Goal: Transaction & Acquisition: Purchase product/service

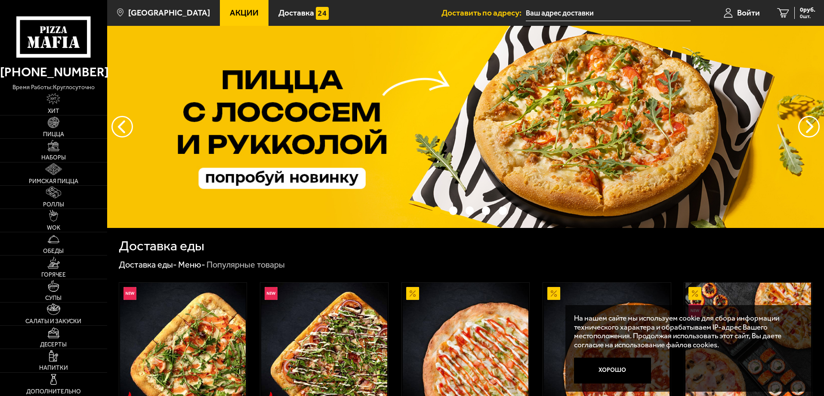
scroll to position [129, 0]
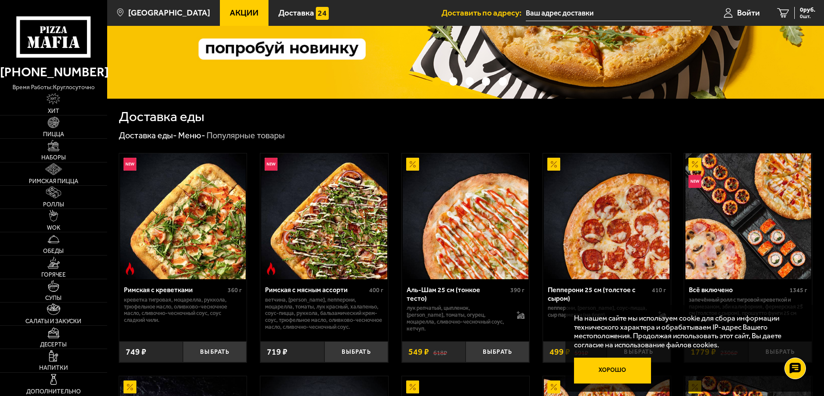
click at [604, 375] on button "Хорошо" at bounding box center [612, 370] width 77 height 26
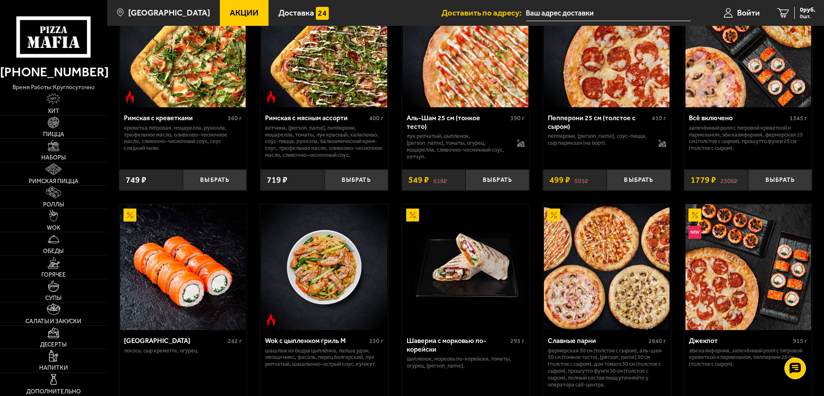
scroll to position [301, 0]
click at [68, 125] on link "Пицца" at bounding box center [53, 126] width 107 height 23
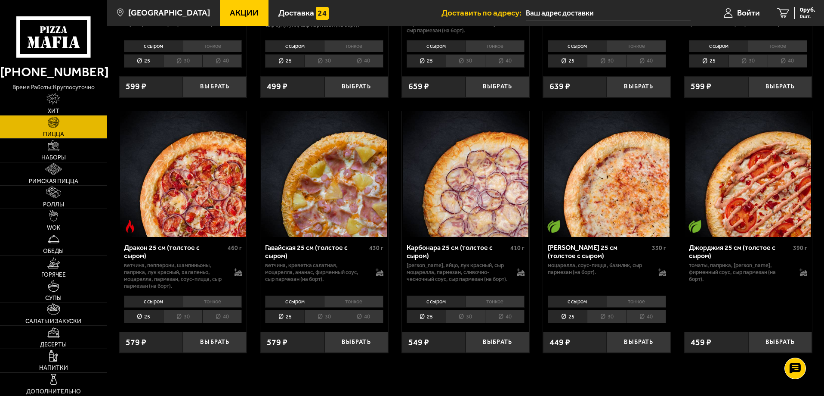
scroll to position [1551, 0]
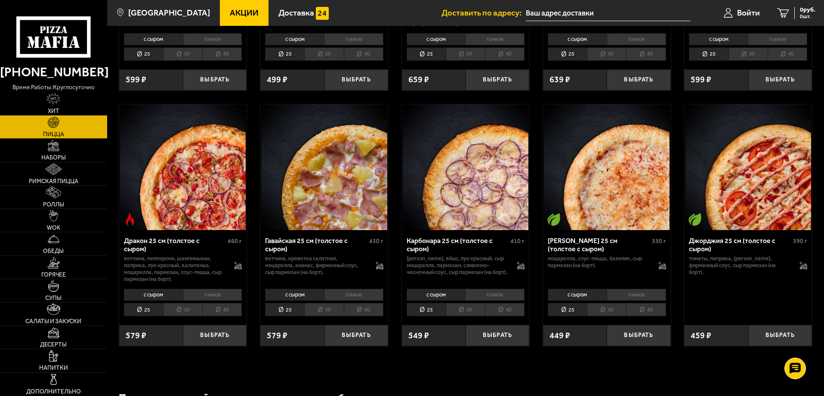
click at [501, 298] on li "тонкое" at bounding box center [494, 294] width 59 height 12
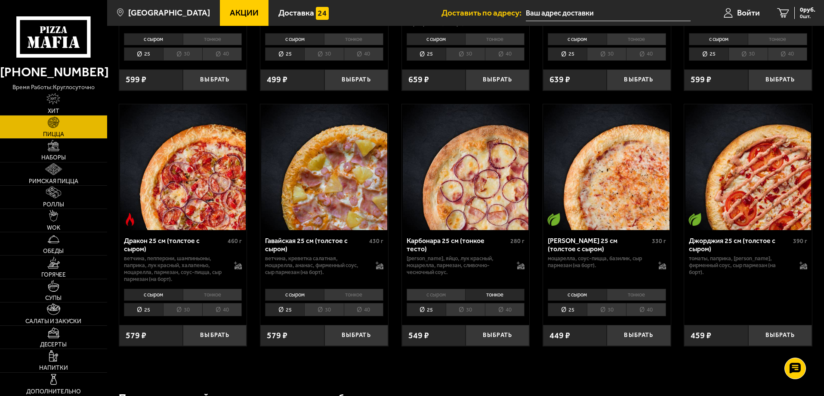
click at [505, 314] on li "40" at bounding box center [505, 309] width 40 height 13
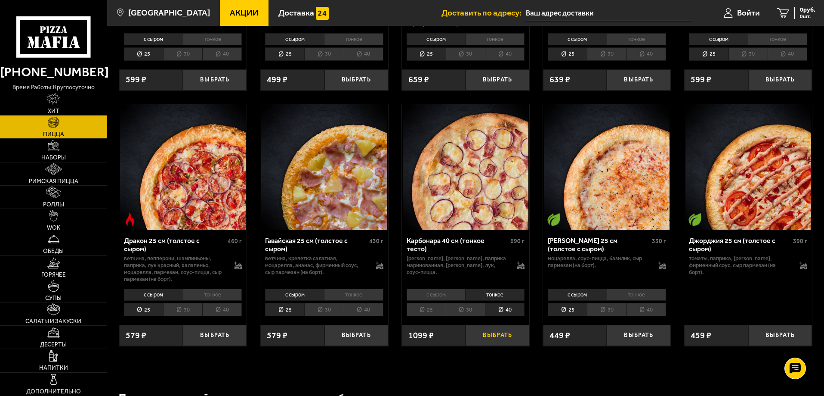
click at [495, 341] on button "Выбрать" at bounding box center [498, 335] width 64 height 21
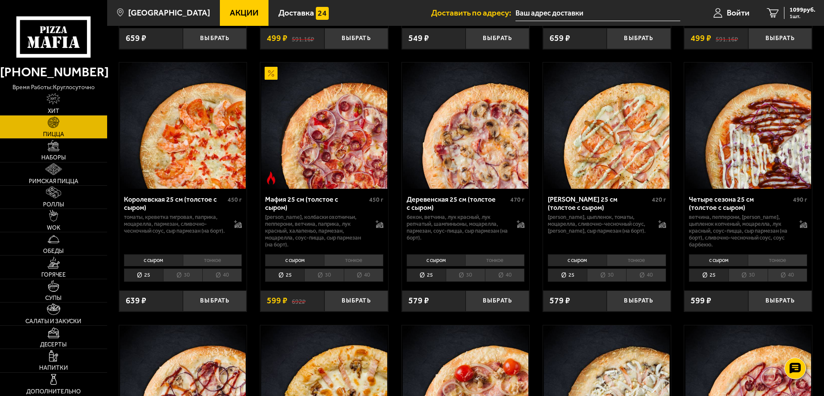
scroll to position [950, 0]
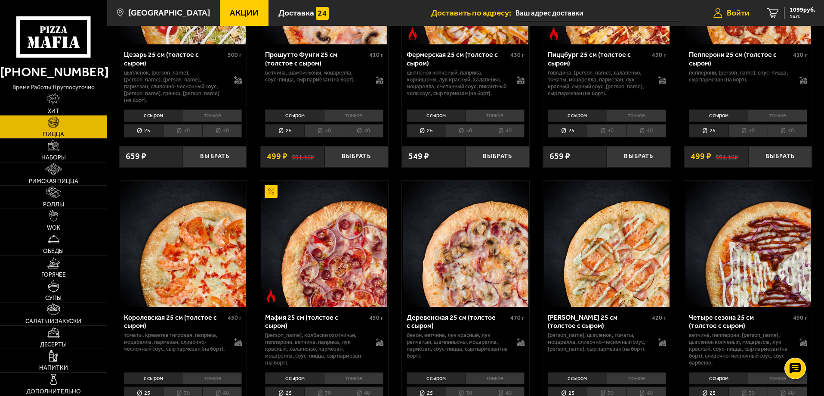
click at [734, 12] on span "Войти" at bounding box center [738, 13] width 23 height 8
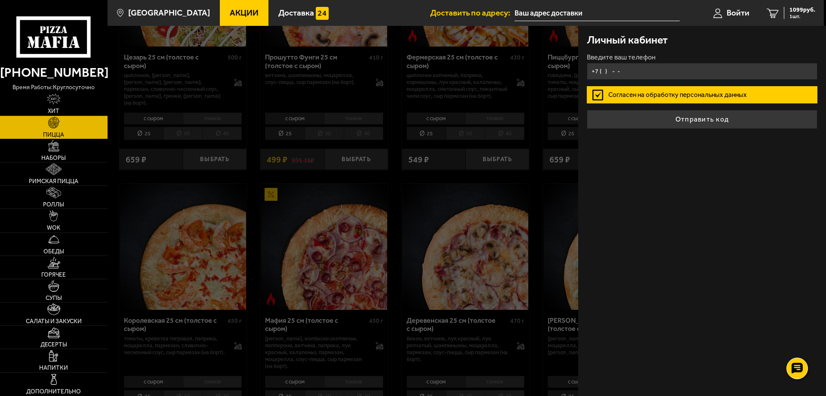
click at [649, 71] on input "+7 ( ) - -" at bounding box center [702, 71] width 231 height 17
type input "+7 (911) 847-90-91"
click at [587, 110] on button "Отправить код" at bounding box center [702, 119] width 231 height 19
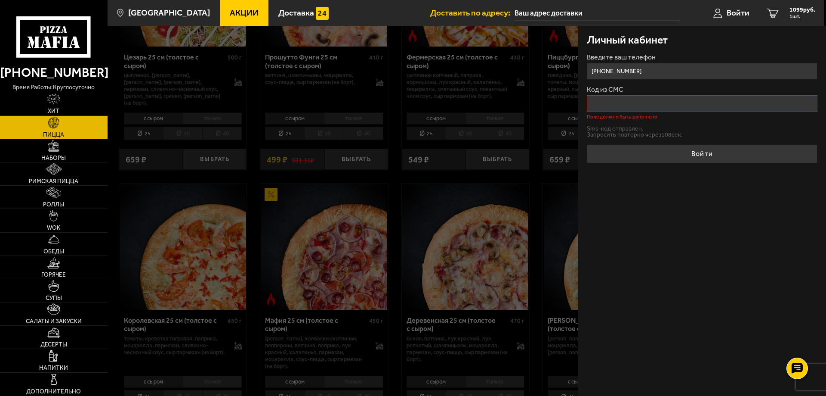
click at [647, 107] on input "Код из СМС" at bounding box center [702, 103] width 231 height 17
click at [648, 107] on input "Код из СМС" at bounding box center [702, 103] width 231 height 17
click at [665, 89] on label "Код из СМС" at bounding box center [702, 89] width 231 height 7
click at [665, 95] on input "Код из СМС" at bounding box center [702, 103] width 231 height 17
click at [623, 102] on input "Код из СМС" at bounding box center [702, 103] width 231 height 17
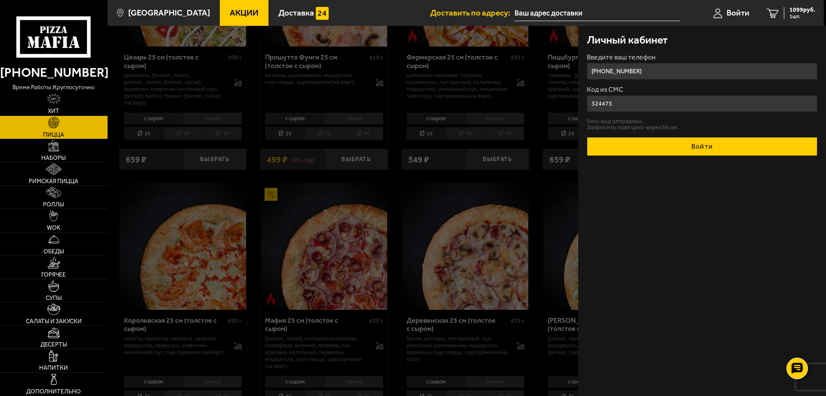
type input "324475"
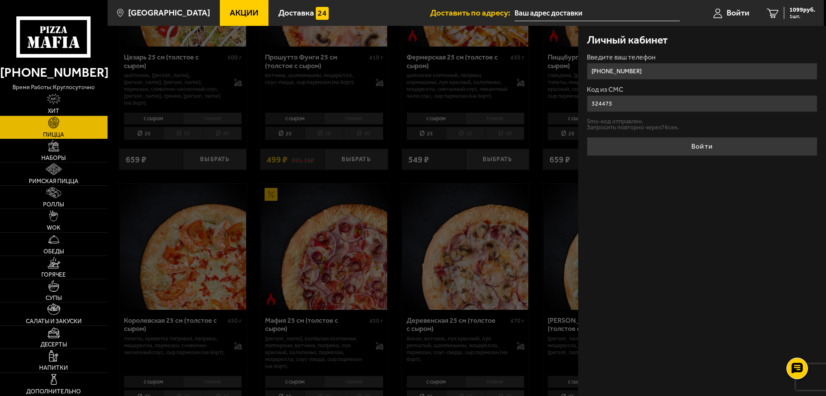
click at [719, 150] on button "Войти" at bounding box center [702, 146] width 231 height 19
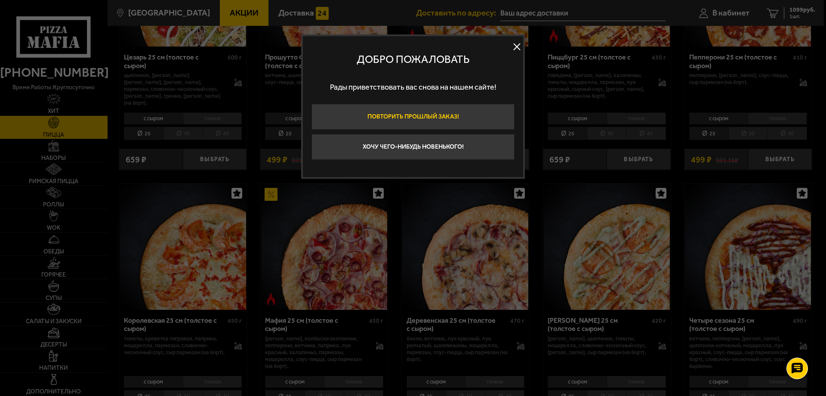
click at [409, 117] on button "Повторить прошлый заказ!" at bounding box center [413, 117] width 203 height 26
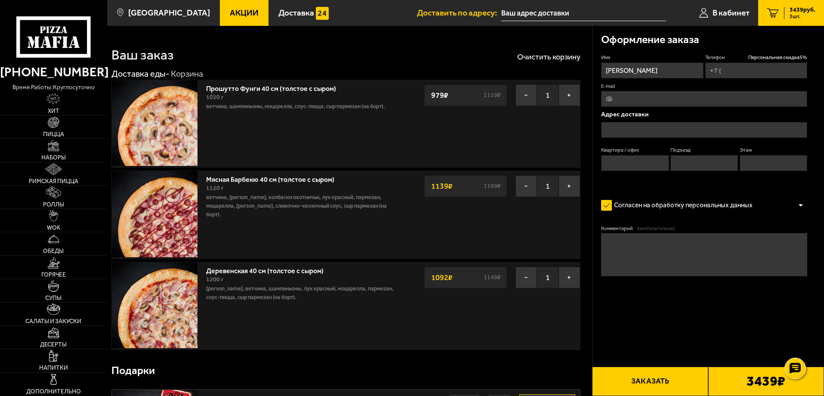
type input "+7 (911) 847-90-91"
type input "Большая Зеленина улица, 24"
type input "209"
type input "1"
type input "8"
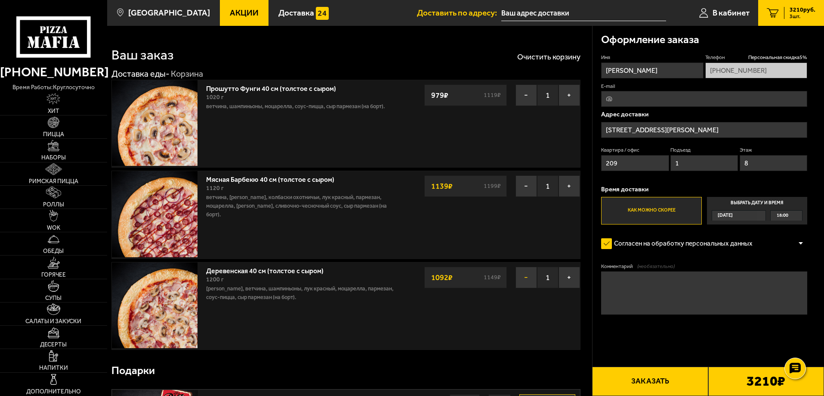
click at [526, 277] on button "−" at bounding box center [527, 277] width 22 height 22
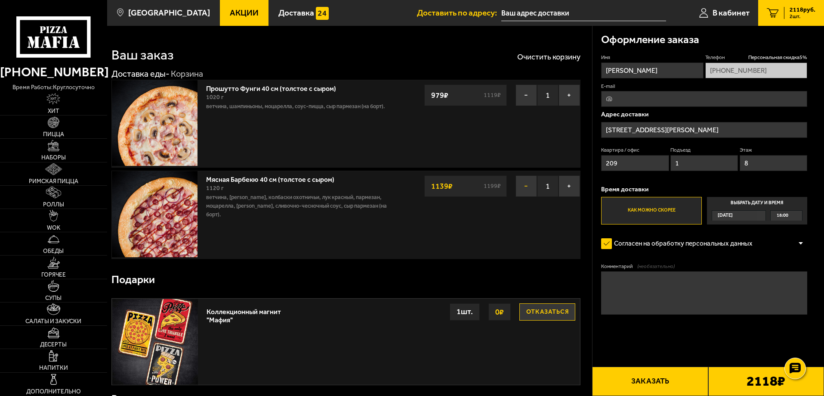
click at [523, 188] on button "−" at bounding box center [527, 186] width 22 height 22
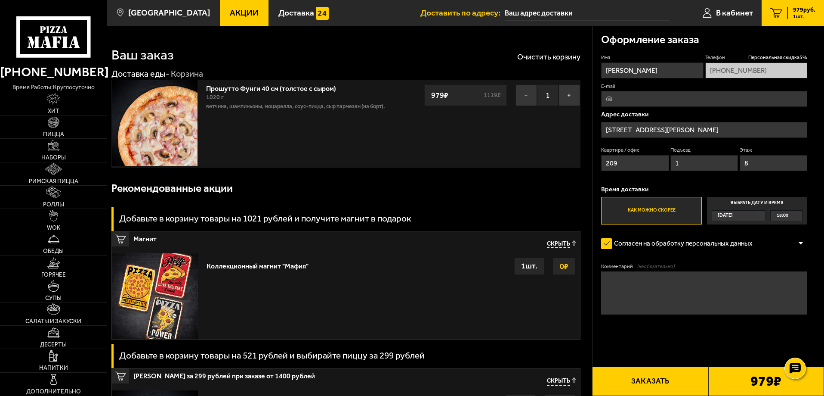
click at [526, 96] on button "−" at bounding box center [527, 95] width 22 height 22
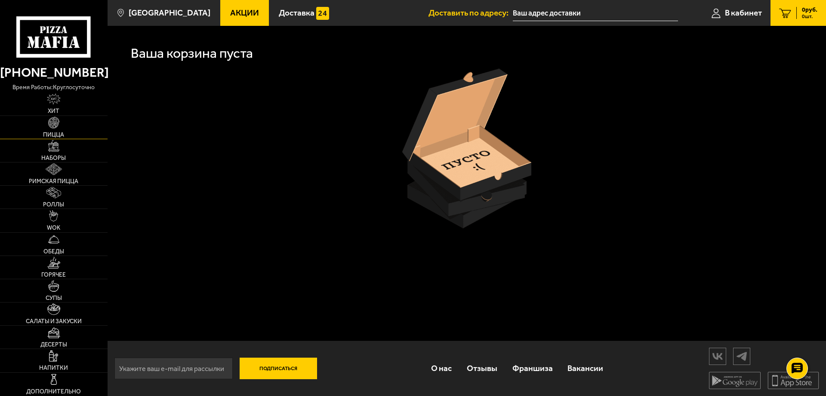
click at [51, 127] on img at bounding box center [54, 123] width 12 height 12
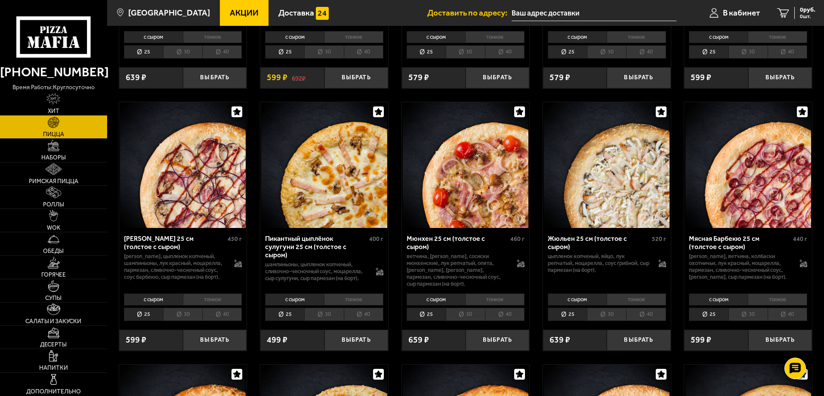
scroll to position [1119, 0]
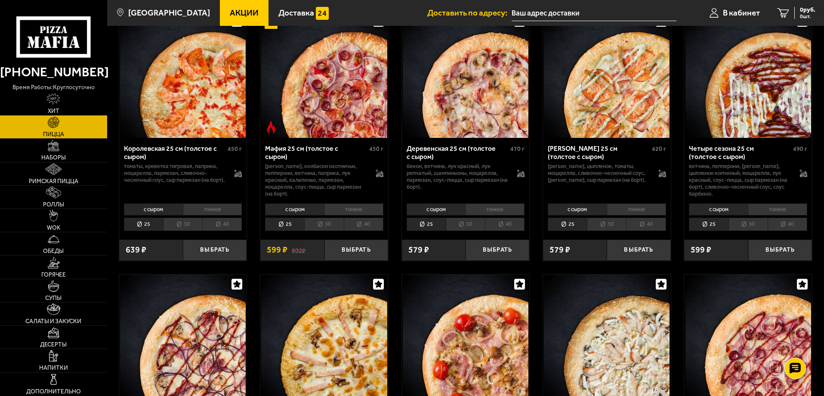
click at [507, 226] on li "40" at bounding box center [505, 223] width 40 height 13
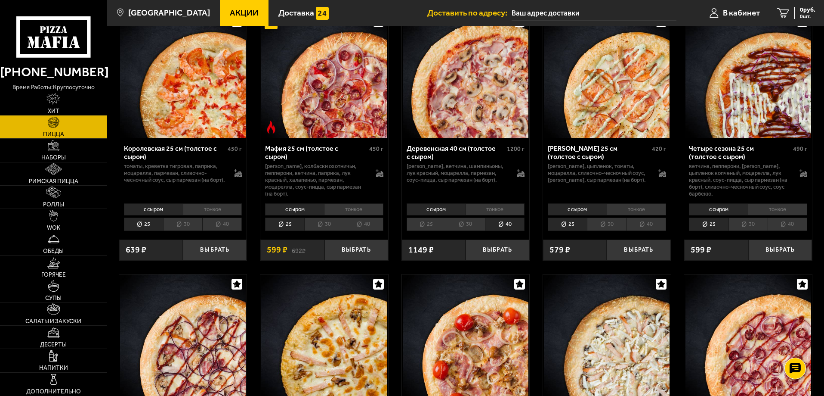
click at [500, 214] on li "тонкое" at bounding box center [494, 209] width 59 height 12
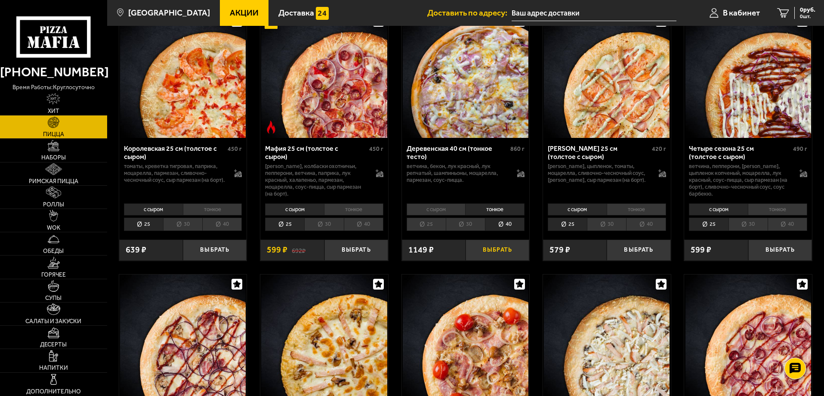
click at [500, 249] on button "Выбрать" at bounding box center [498, 249] width 64 height 21
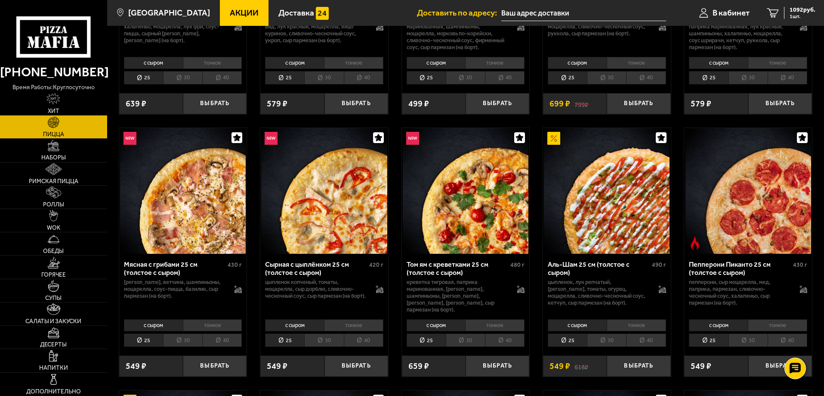
scroll to position [0, 0]
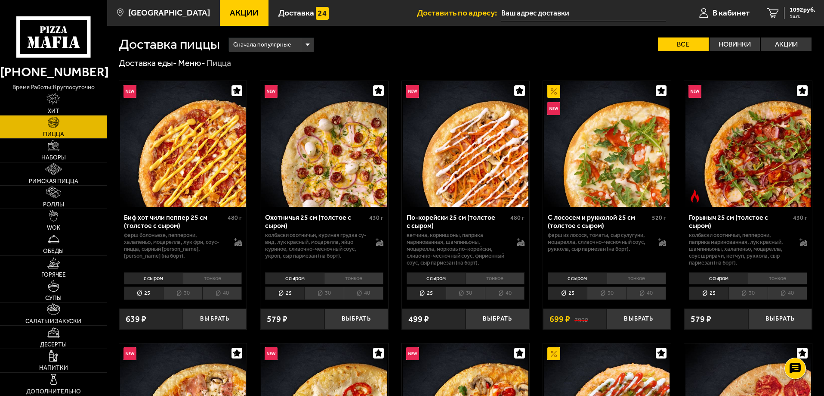
click at [369, 293] on li "40" at bounding box center [364, 292] width 40 height 13
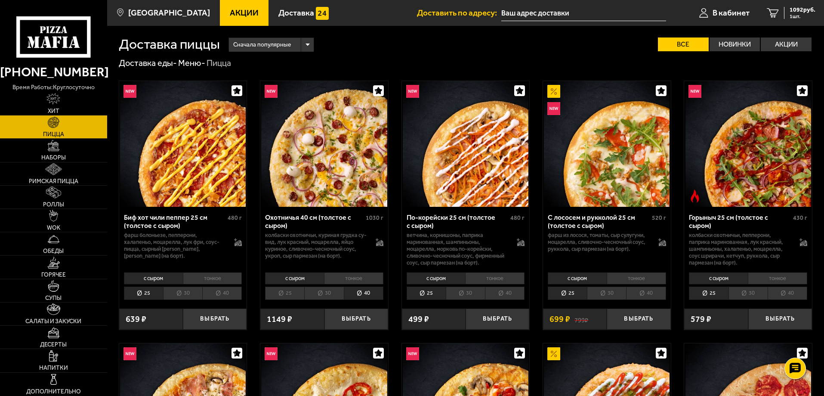
click at [367, 277] on li "тонкое" at bounding box center [353, 278] width 59 height 12
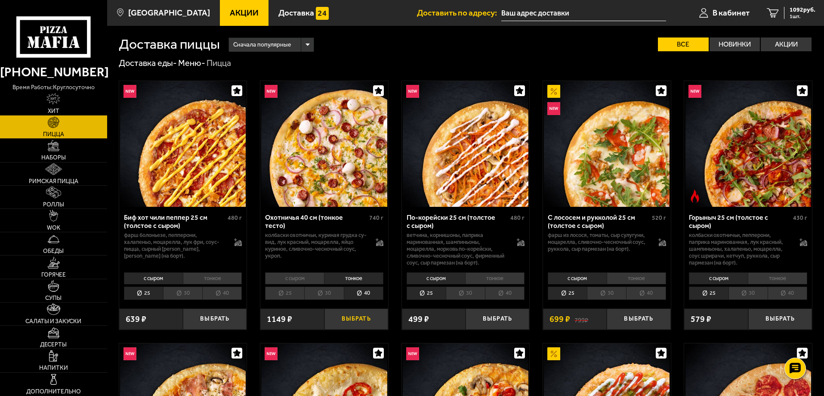
click at [365, 324] on button "Выбрать" at bounding box center [357, 318] width 64 height 21
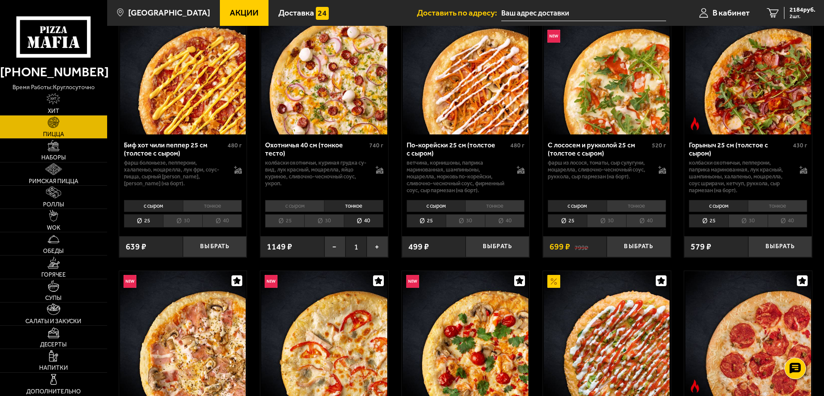
scroll to position [215, 0]
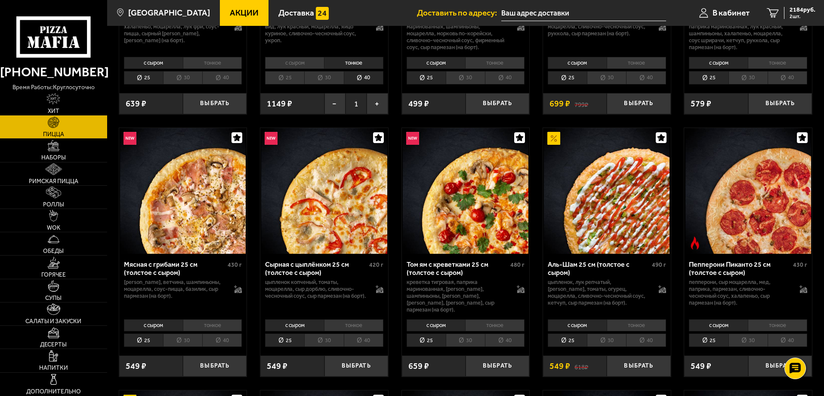
click at [217, 320] on li "тонкое" at bounding box center [212, 325] width 59 height 12
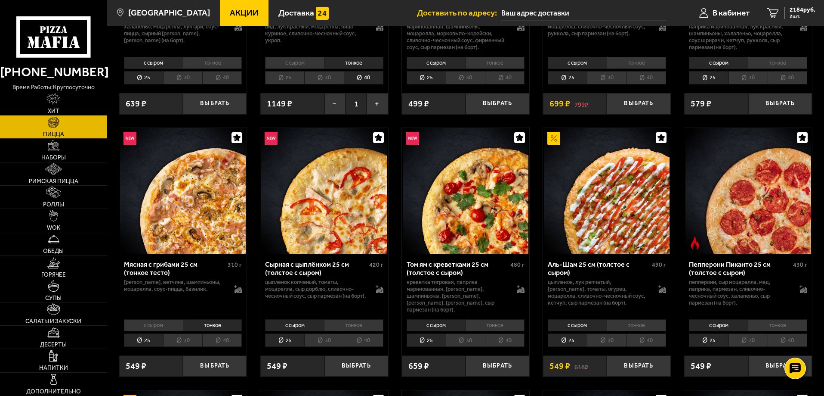
click at [217, 334] on li "40" at bounding box center [222, 339] width 40 height 13
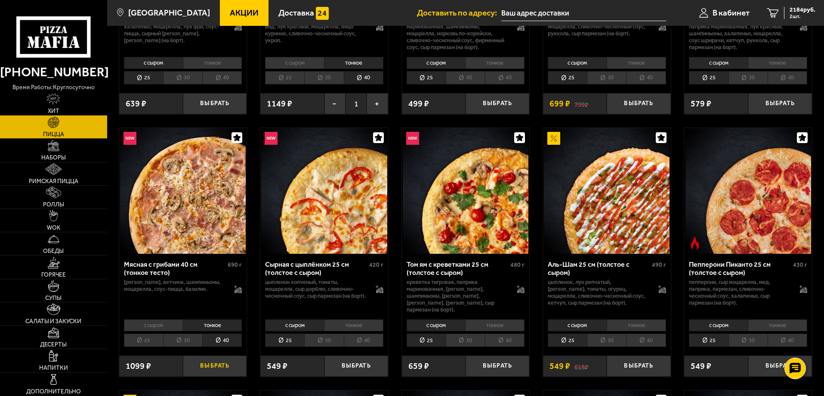
click at [216, 360] on button "Выбрать" at bounding box center [215, 365] width 64 height 21
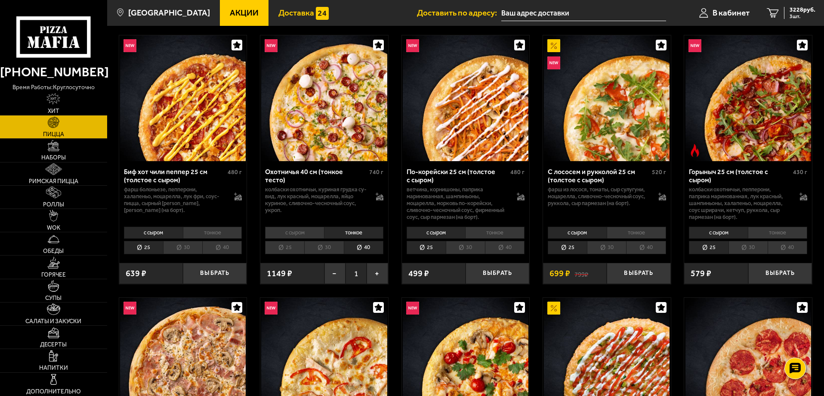
scroll to position [0, 0]
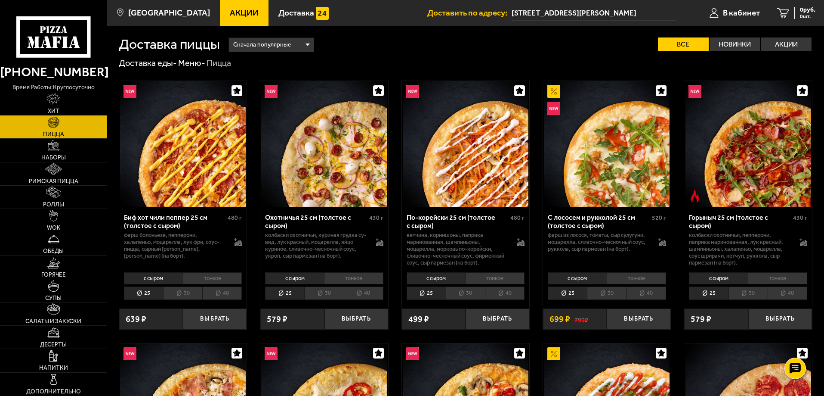
drag, startPoint x: 171, startPoint y: 133, endPoint x: 177, endPoint y: 135, distance: 5.9
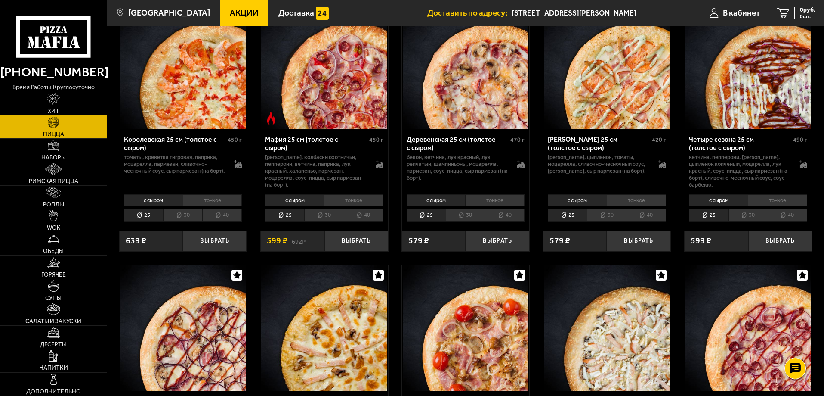
scroll to position [1033, 0]
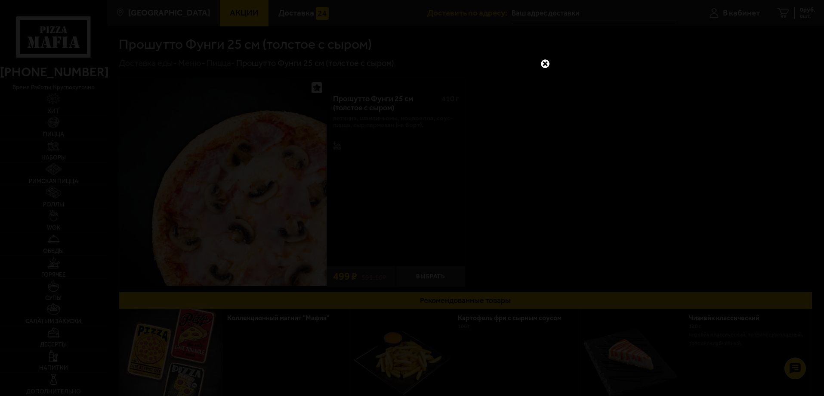
click at [545, 68] on link at bounding box center [545, 63] width 11 height 11
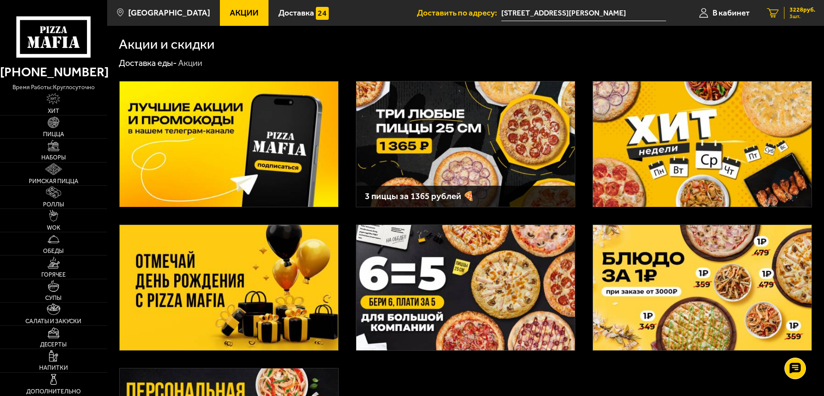
click at [799, 10] on span "3228 руб." at bounding box center [803, 10] width 26 height 6
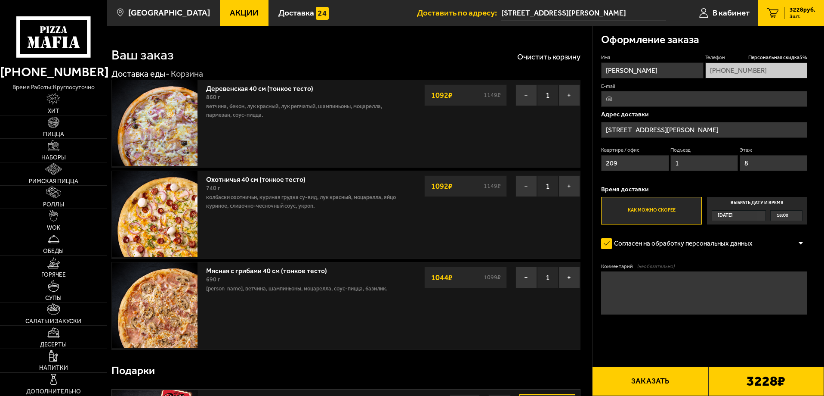
click at [649, 100] on input "E-mail" at bounding box center [704, 99] width 206 height 16
click at [641, 81] on div "Имя Кузьма Телефон Персональная скидка 5 % +7 (911) 847-90-91 E-mail Адрес дост…" at bounding box center [704, 139] width 206 height 170
click at [644, 131] on input "Большая Зеленина улица, 24" at bounding box center [704, 130] width 206 height 16
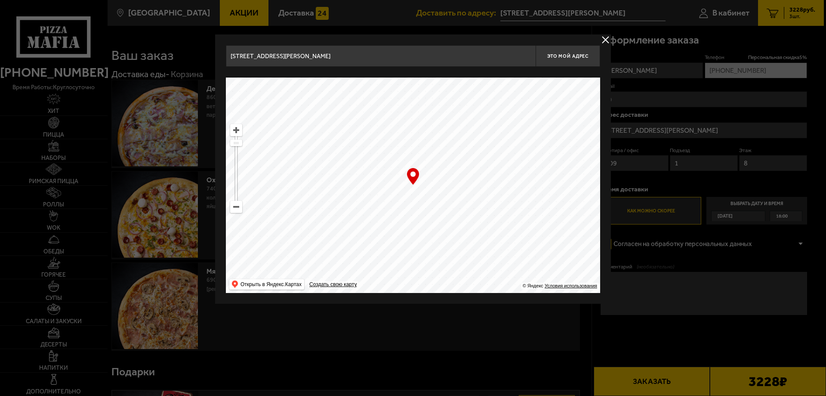
click at [343, 57] on input "[STREET_ADDRESS][PERSON_NAME]" at bounding box center [381, 56] width 310 height 22
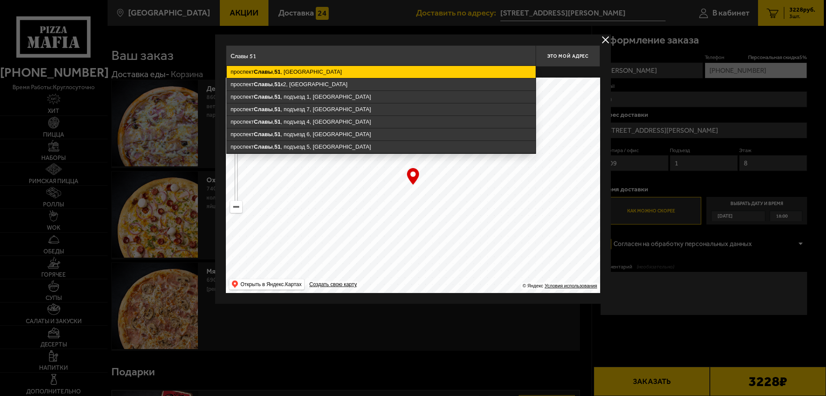
click at [342, 69] on ymaps "проспект Славы , 51 , Санкт-Петербург" at bounding box center [381, 72] width 309 height 12
type input "Санкт-Петербург, проспект Славы, 51"
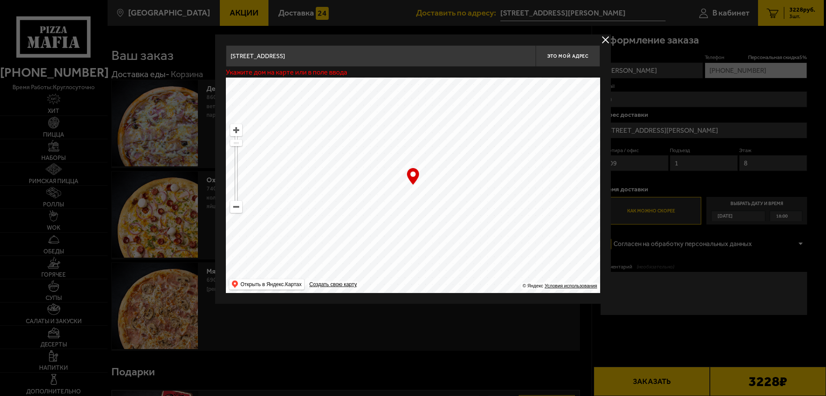
type input "проспект Славы, 51"
click at [413, 175] on div "… © Яндекс Условия использования Открыть в Яндекс.Картах Создать свою карту" at bounding box center [413, 184] width 374 height 215
click at [568, 55] on span "Это мой адрес" at bounding box center [568, 56] width 41 height 6
type input "проспект Славы, 51"
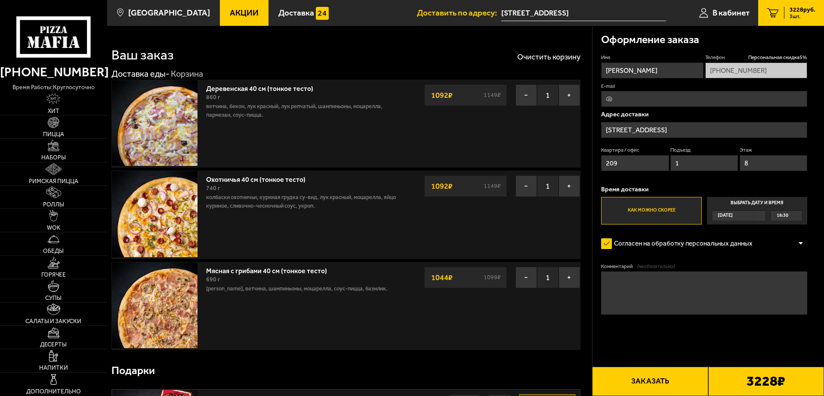
click at [631, 159] on input "209" at bounding box center [635, 163] width 68 height 16
type input "28"
click at [698, 162] on input "1" at bounding box center [705, 163] width 68 height 16
type input "2"
click at [754, 164] on input "8" at bounding box center [774, 163] width 68 height 16
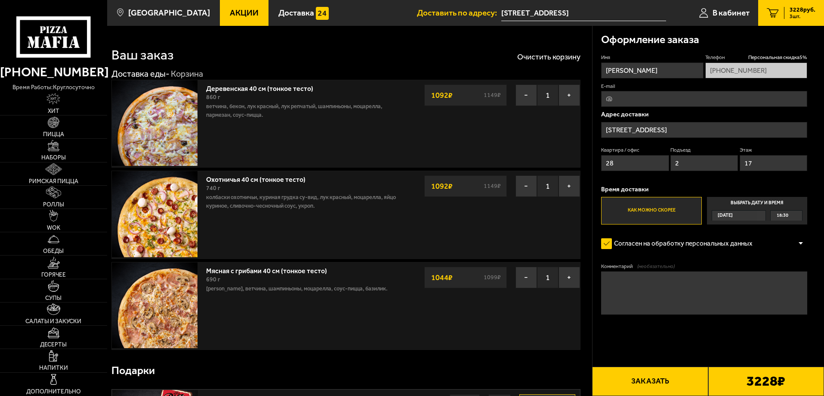
type input "17"
click at [630, 293] on textarea "Комментарий (необязательно)" at bounding box center [704, 292] width 206 height 43
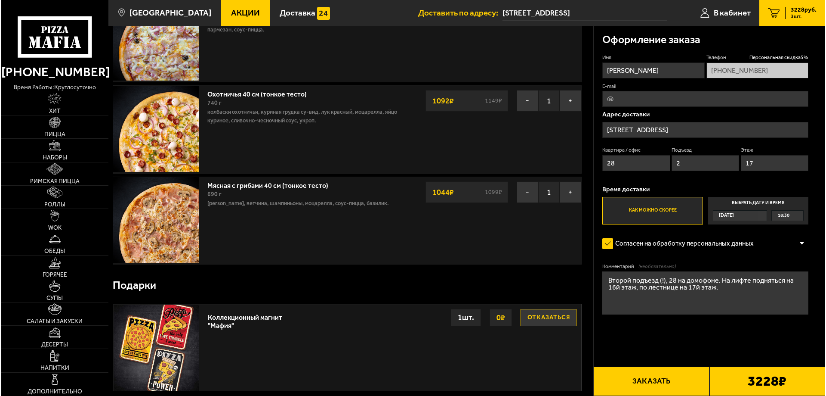
scroll to position [86, 0]
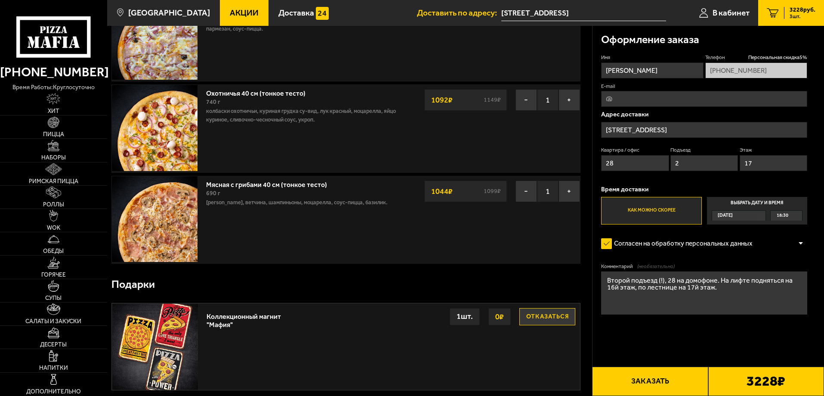
type textarea "Второй подъезд (!), 28 на домофоне. На лифте подняться на 16й этаж, по лестнице…"
click at [664, 384] on button "Заказать" at bounding box center [650, 380] width 116 height 29
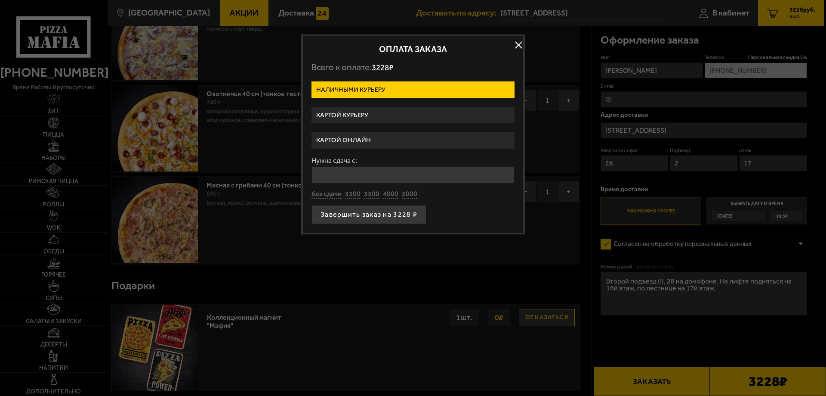
click at [379, 110] on label "Картой курьеру" at bounding box center [413, 115] width 203 height 17
click at [0, 0] on input "Картой курьеру" at bounding box center [0, 0] width 0 height 0
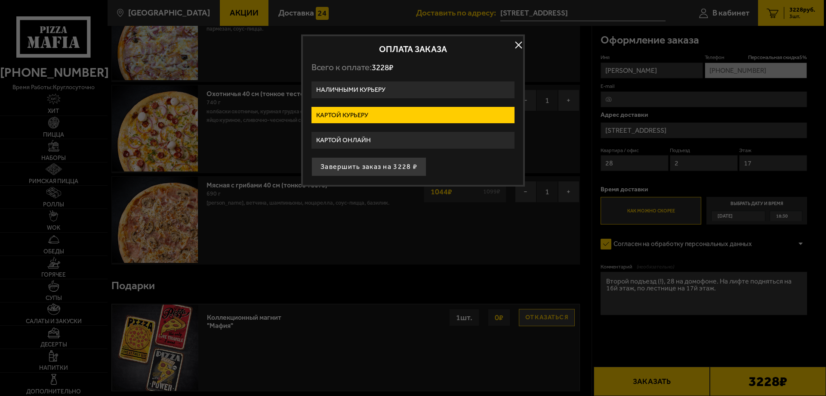
click at [368, 165] on button "Завершить заказ на 3228 ₽" at bounding box center [369, 166] width 115 height 19
type input "Санкт-Петербург, проспект Славы, 51"
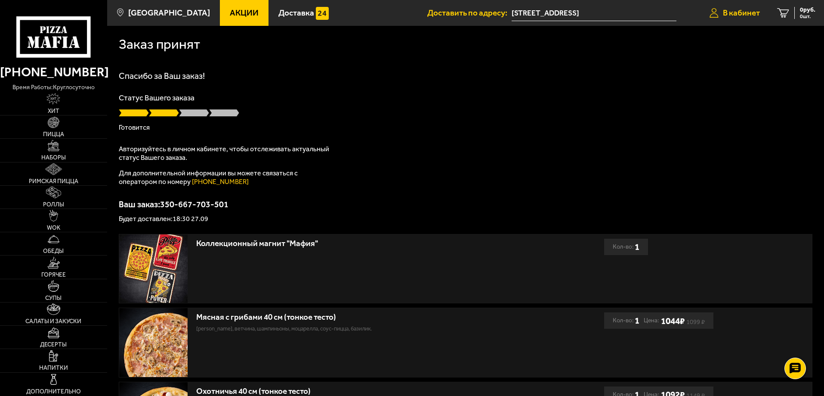
click at [744, 11] on span "В кабинет" at bounding box center [741, 13] width 37 height 8
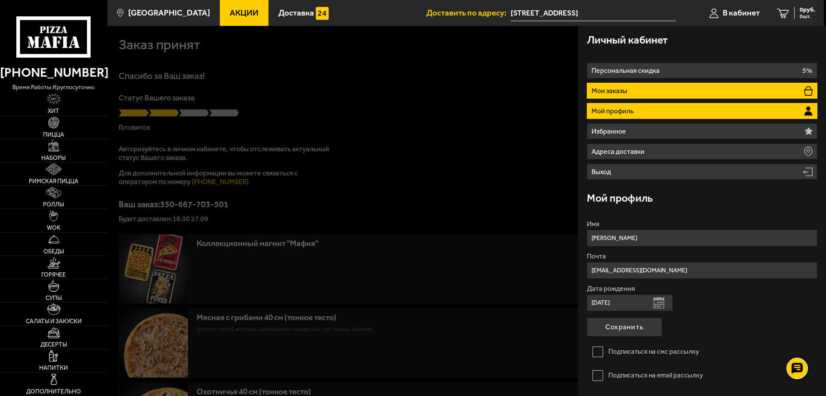
click at [623, 90] on p "Мои заказы" at bounding box center [611, 90] width 38 height 7
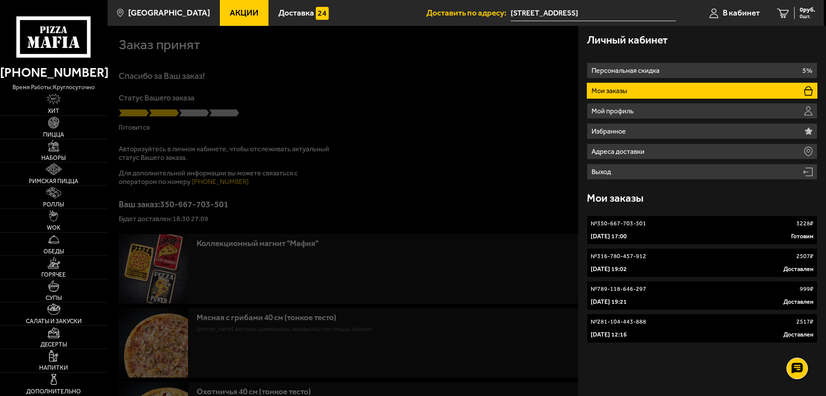
click at [721, 229] on link "№ 350-667-703-501 3228 ₽ 27 сентября 2025 г. 17:00 Готовим" at bounding box center [702, 229] width 231 height 29
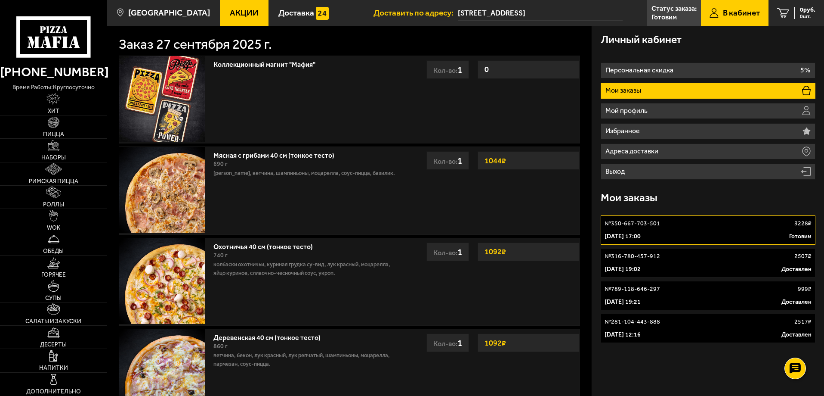
click at [686, 233] on div "27 сентября 2025 г. 17:00 Готовим" at bounding box center [708, 236] width 207 height 9
type input "[STREET_ADDRESS][PERSON_NAME]"
click at [664, 226] on div "№ 350-667-703-501 3228 ₽" at bounding box center [708, 223] width 207 height 9
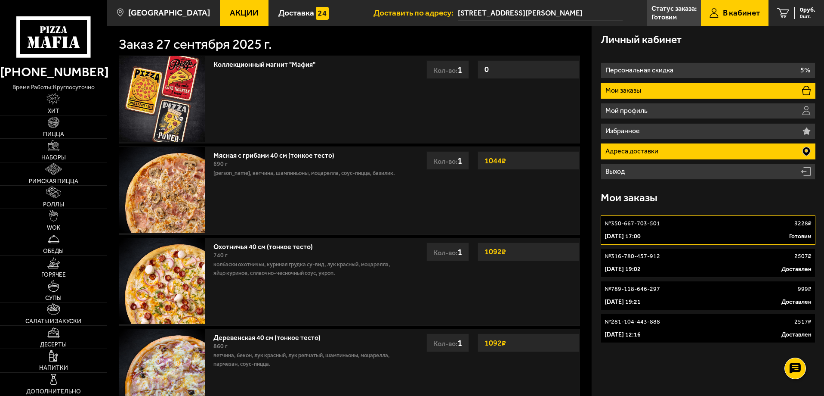
click at [666, 147] on li "Адреса доставки" at bounding box center [708, 151] width 215 height 16
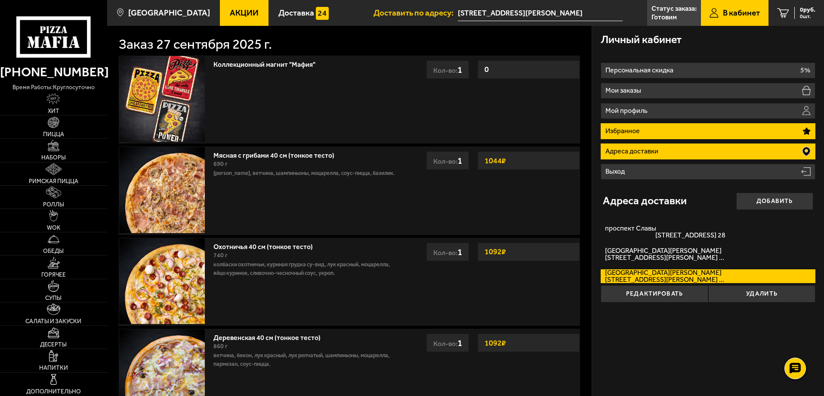
click at [691, 131] on li "Избранное" at bounding box center [708, 131] width 215 height 16
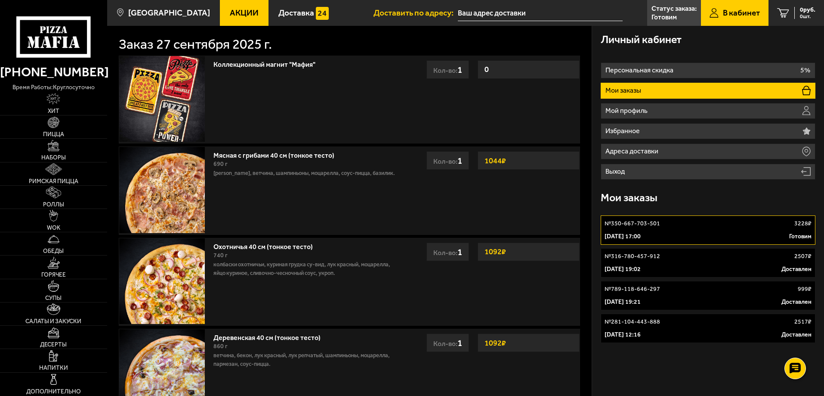
type input "[STREET_ADDRESS][PERSON_NAME]"
